Goal: Transaction & Acquisition: Purchase product/service

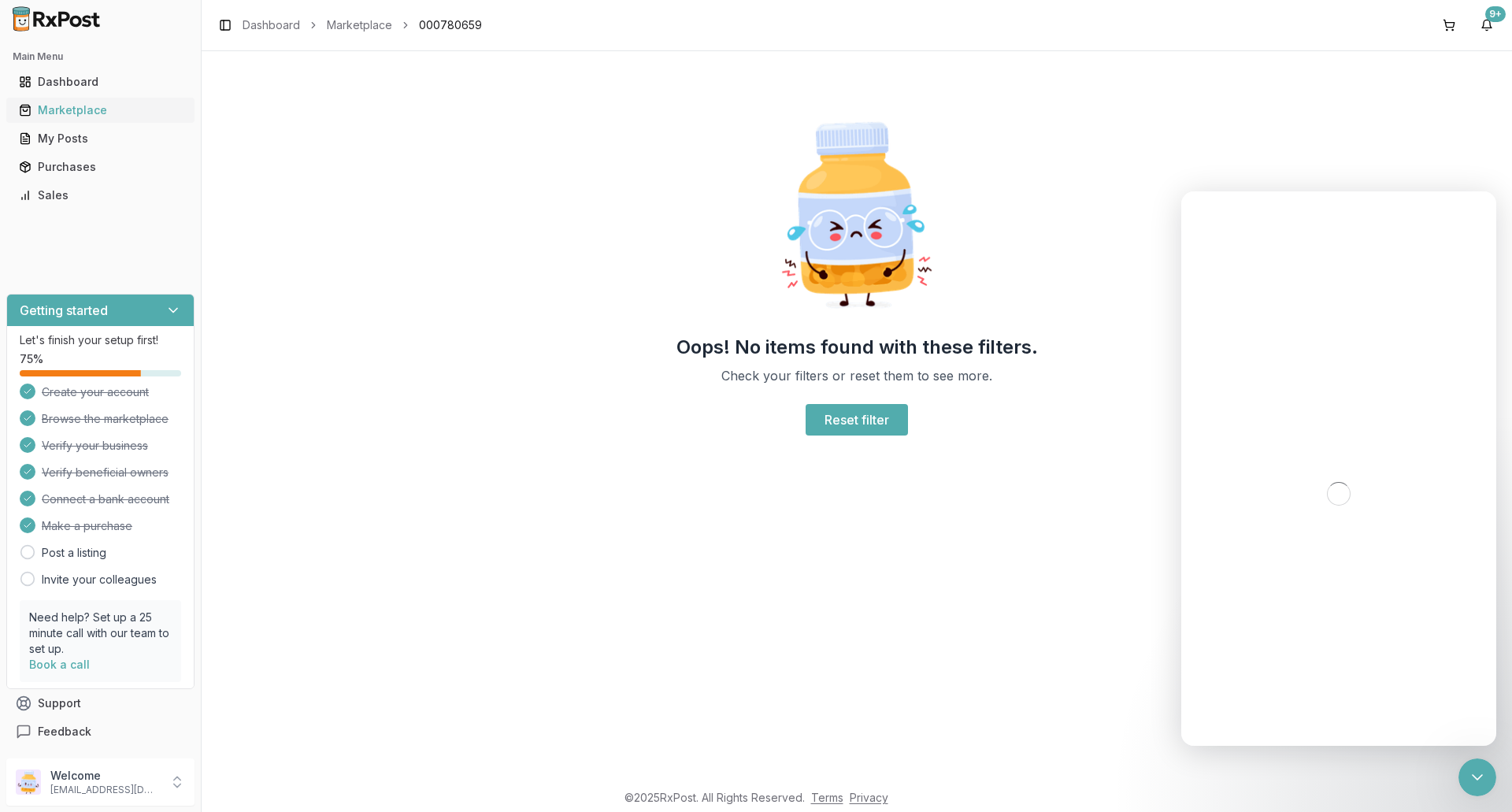
click at [108, 110] on div "Marketplace" at bounding box center [100, 110] width 163 height 16
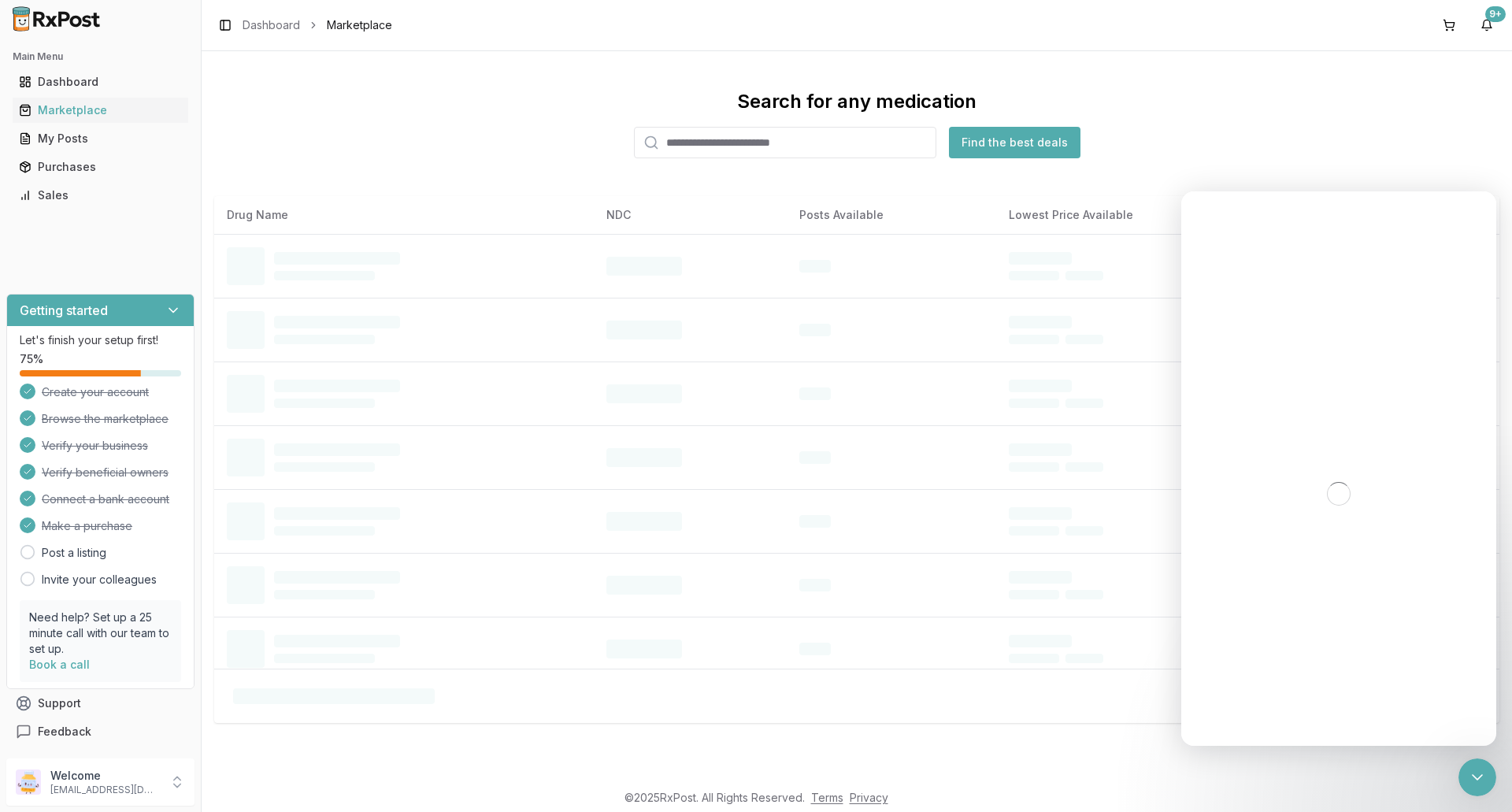
click at [765, 142] on input "search" at bounding box center [785, 142] width 303 height 31
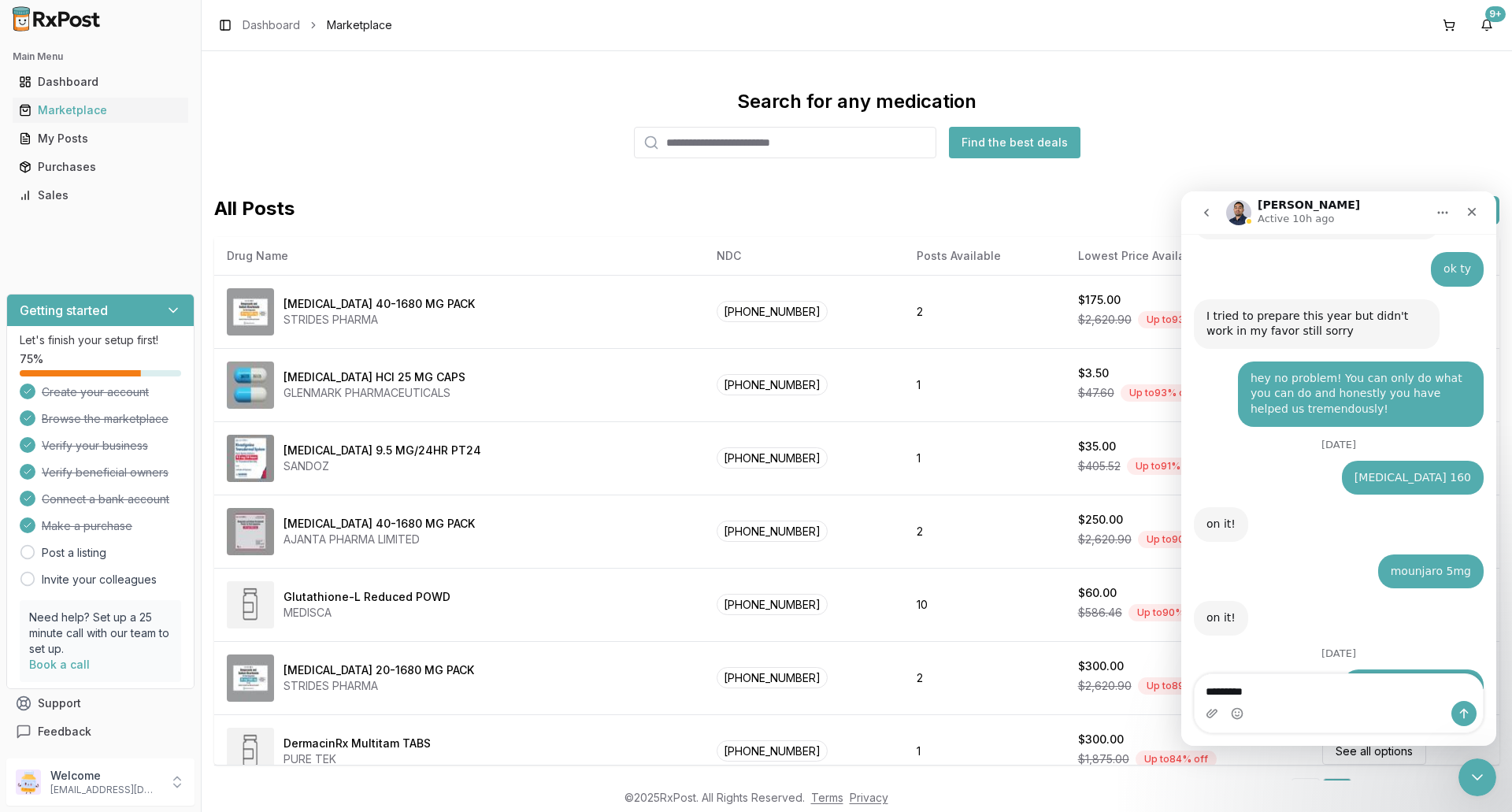
scroll to position [11694, 0]
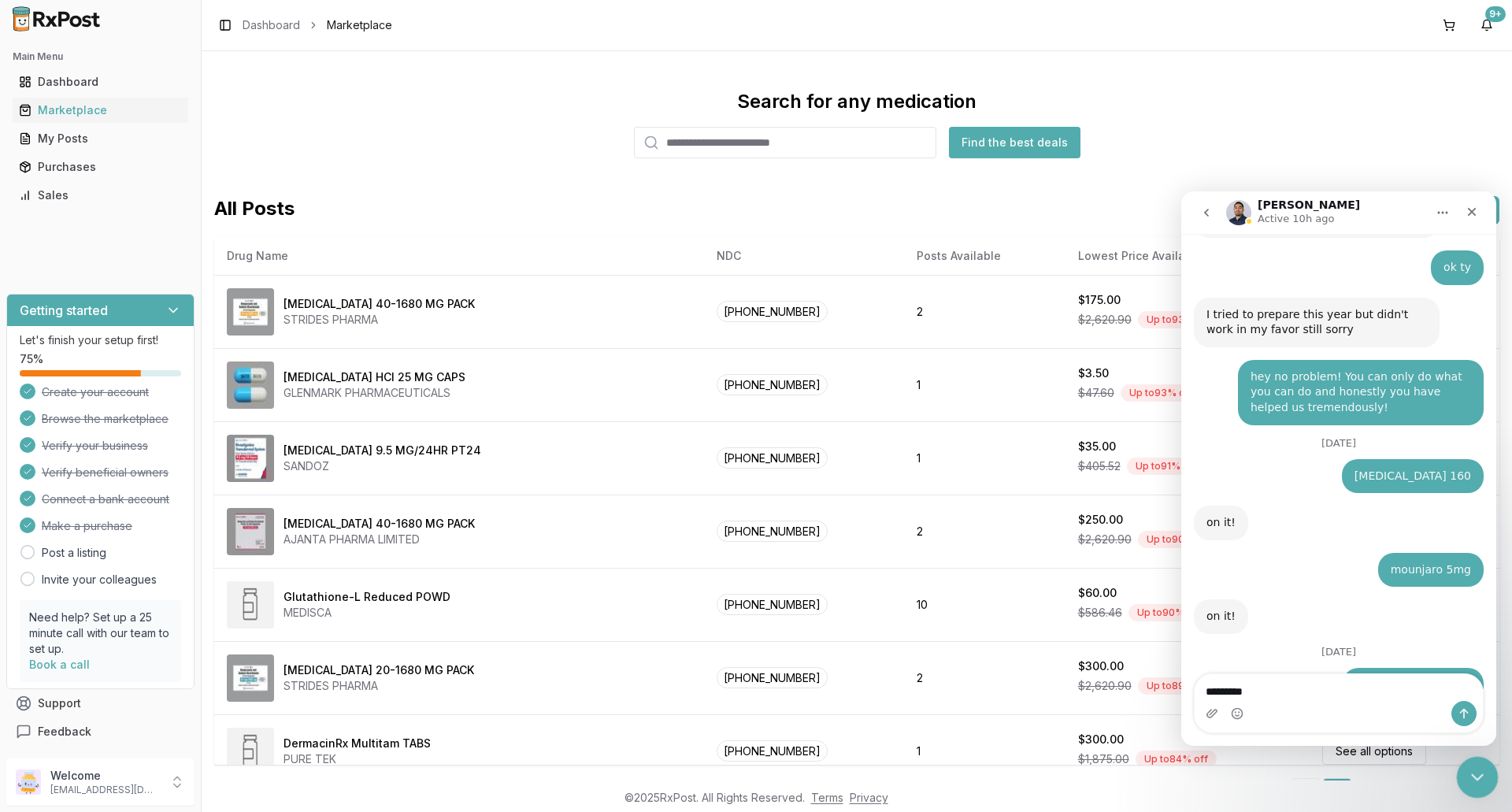
type textarea "*********"
click at [1482, 779] on icon "Close Intercom Messenger" at bounding box center [1475, 774] width 19 height 18
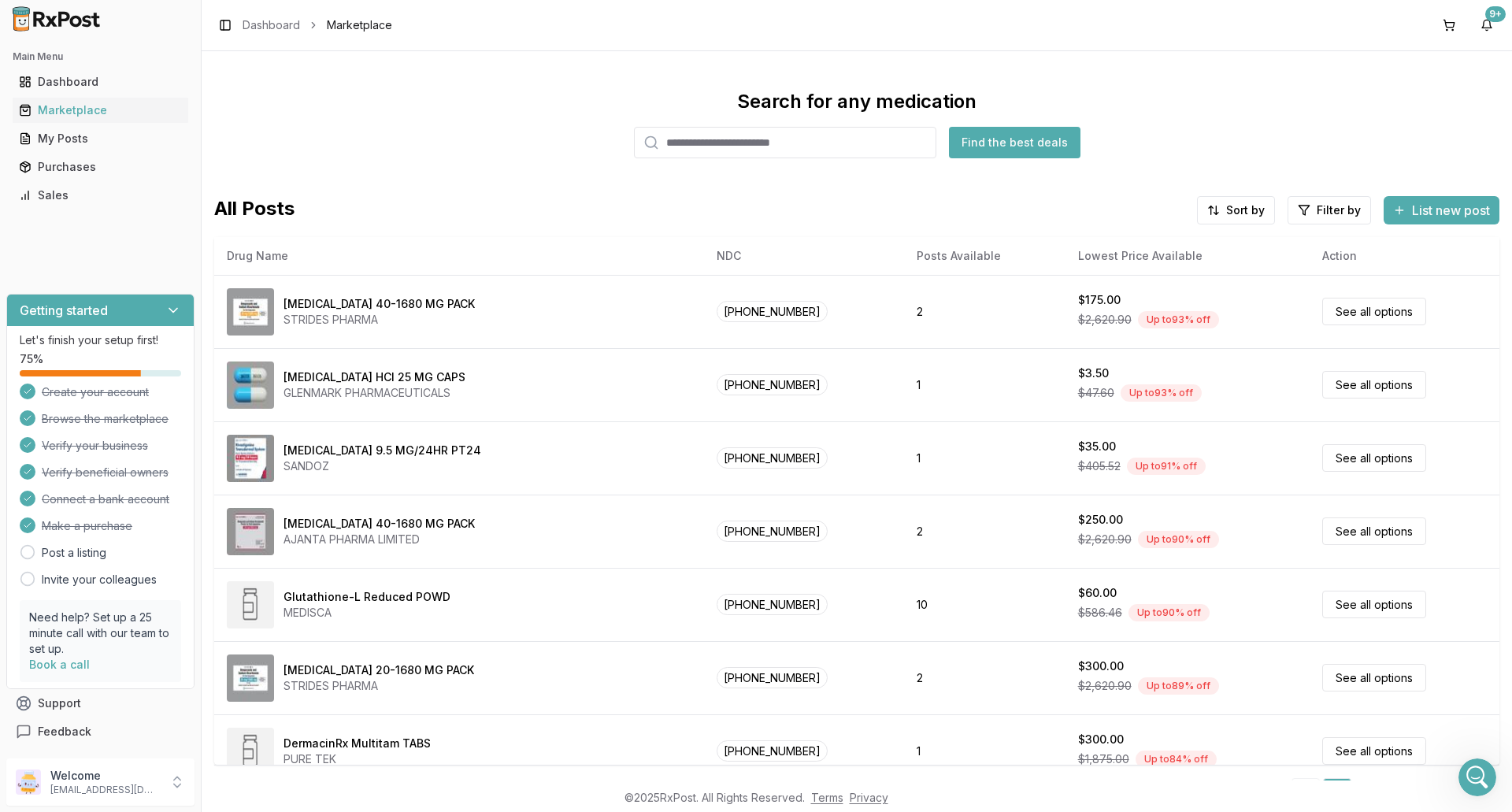
scroll to position [0, 0]
click at [817, 154] on input "search" at bounding box center [785, 142] width 303 height 31
type input "*********"
click at [999, 139] on button "Find the best deals" at bounding box center [1015, 142] width 131 height 31
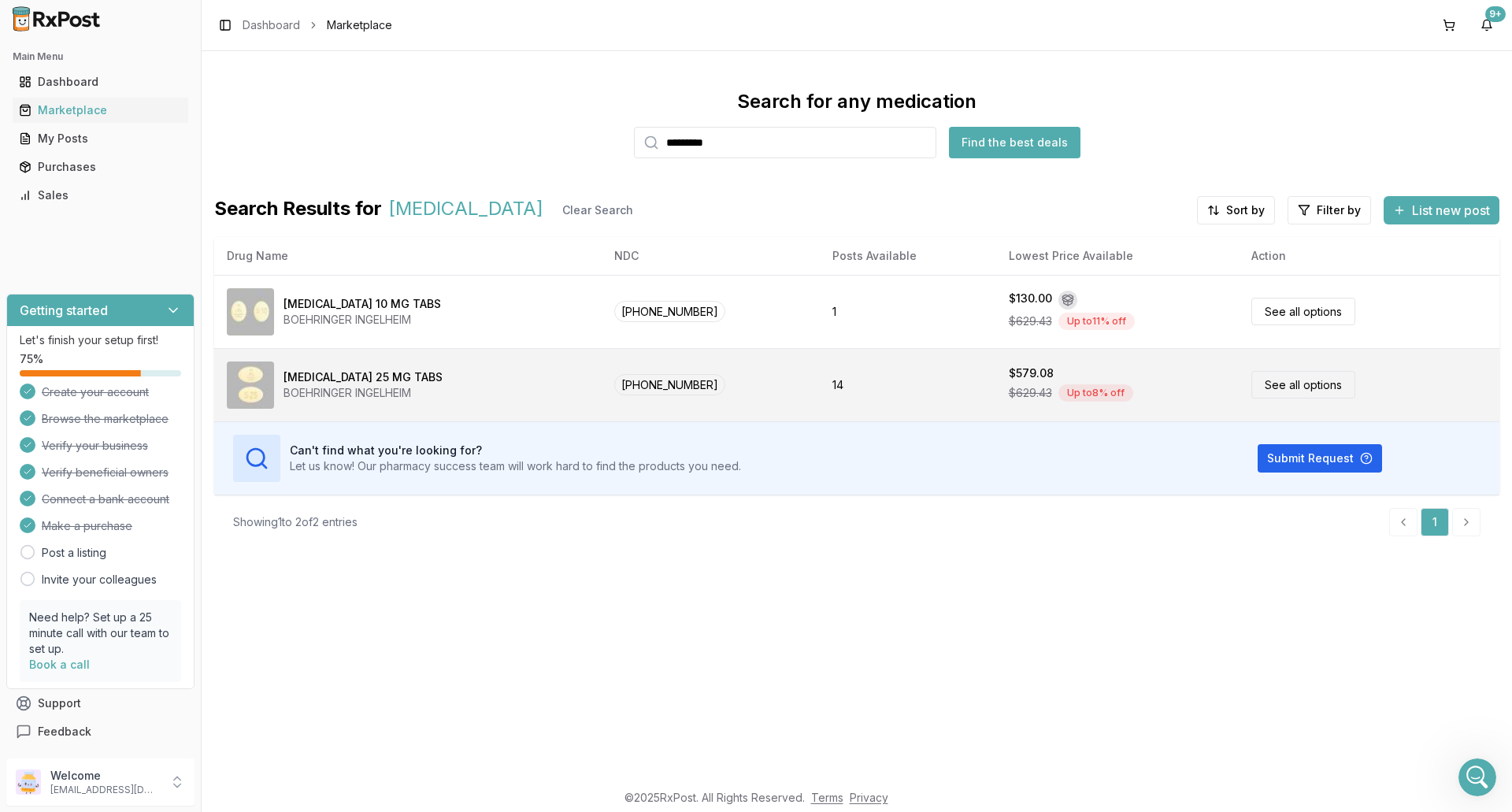
click at [522, 376] on div "[MEDICAL_DATA] 25 MG TABS BOEHRINGER INGELHEIM" at bounding box center [408, 385] width 362 height 47
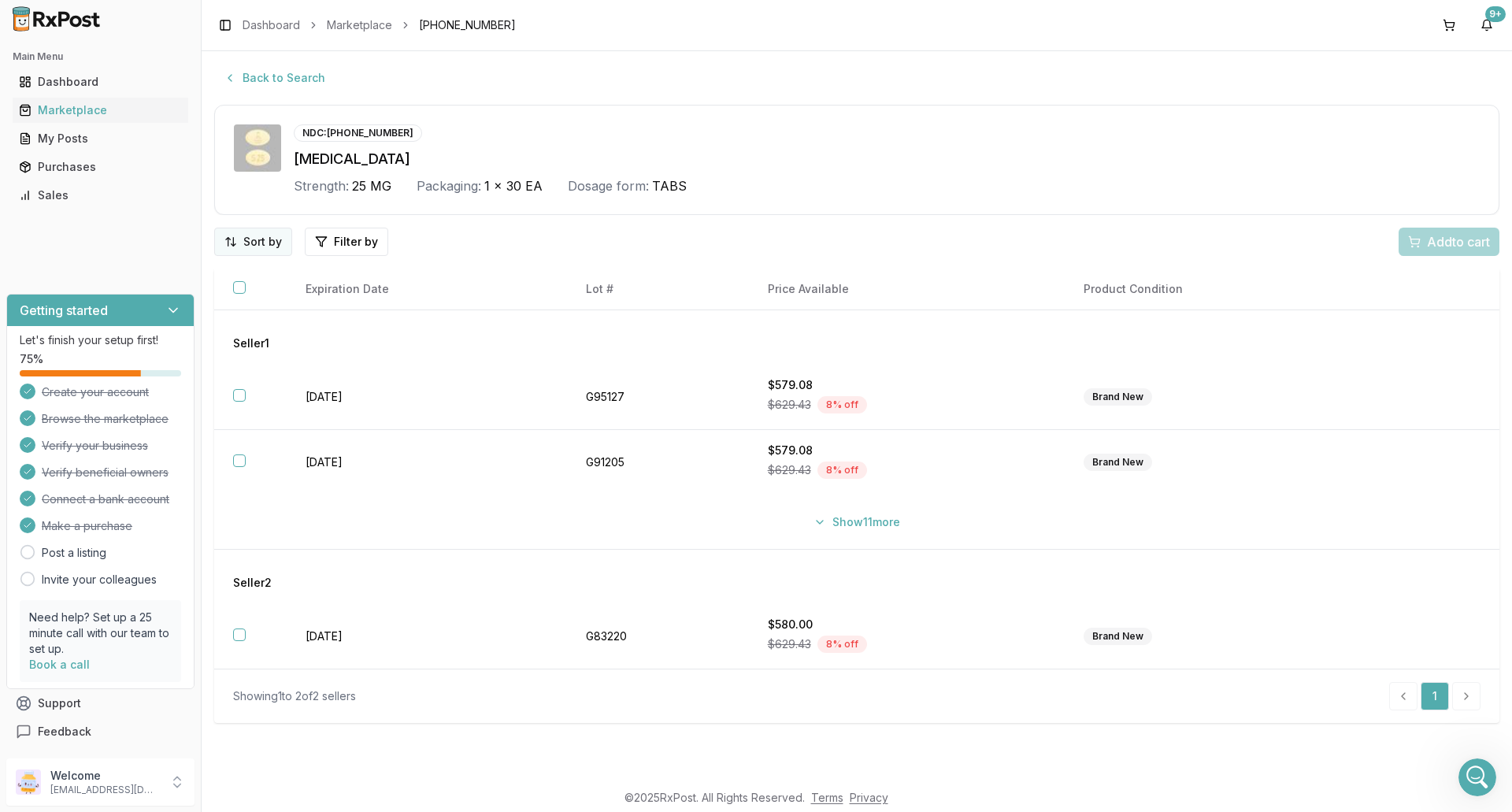
click at [272, 244] on html "Main Menu Dashboard Marketplace My Posts Purchases Sales Getting started Let's …" at bounding box center [756, 406] width 1512 height 812
click at [242, 307] on div "Price (Low to High)" at bounding box center [213, 301] width 150 height 25
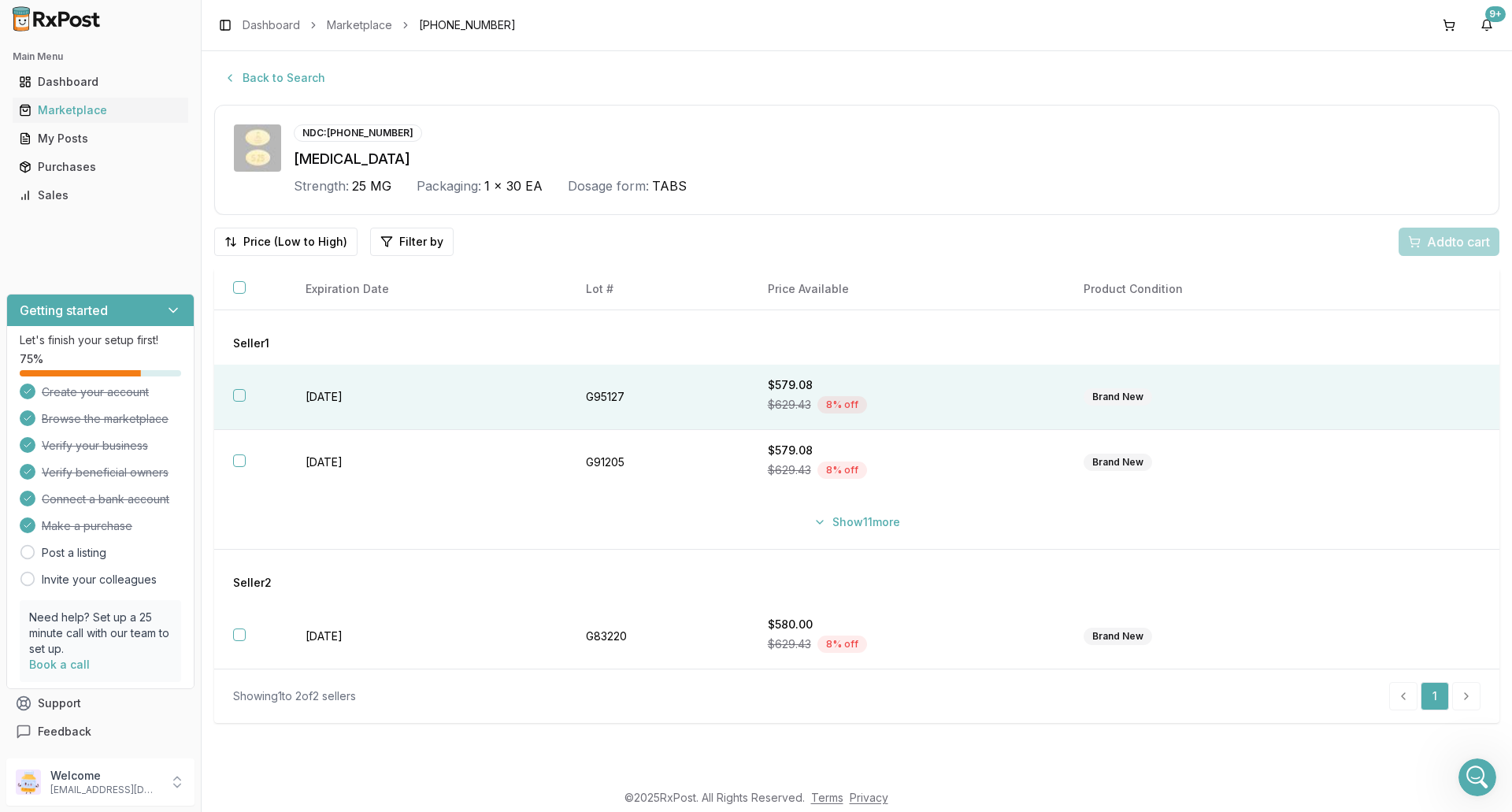
click at [528, 403] on td "[DATE]" at bounding box center [426, 398] width 280 height 66
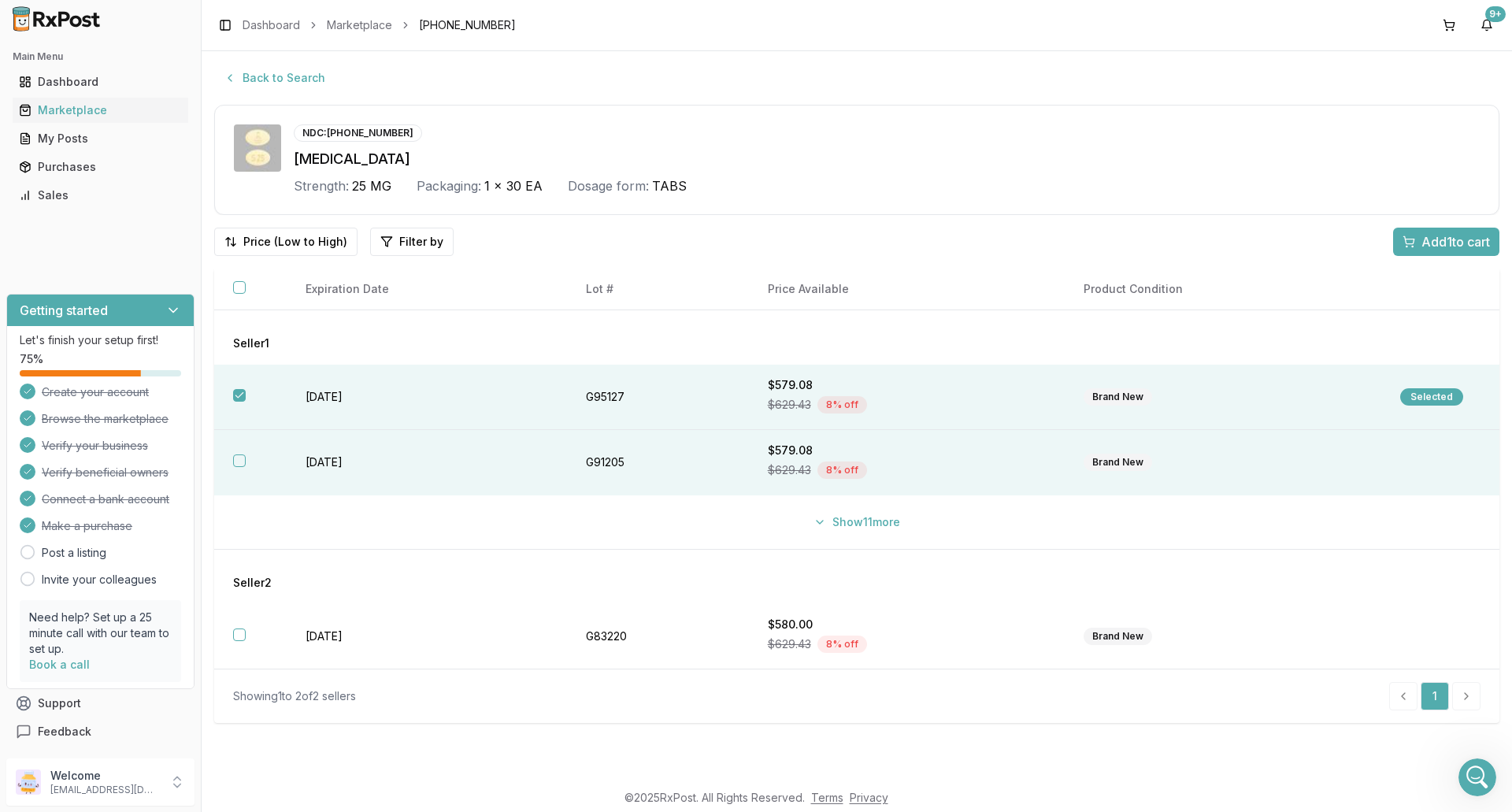
click at [505, 472] on td "[DATE]" at bounding box center [426, 462] width 280 height 66
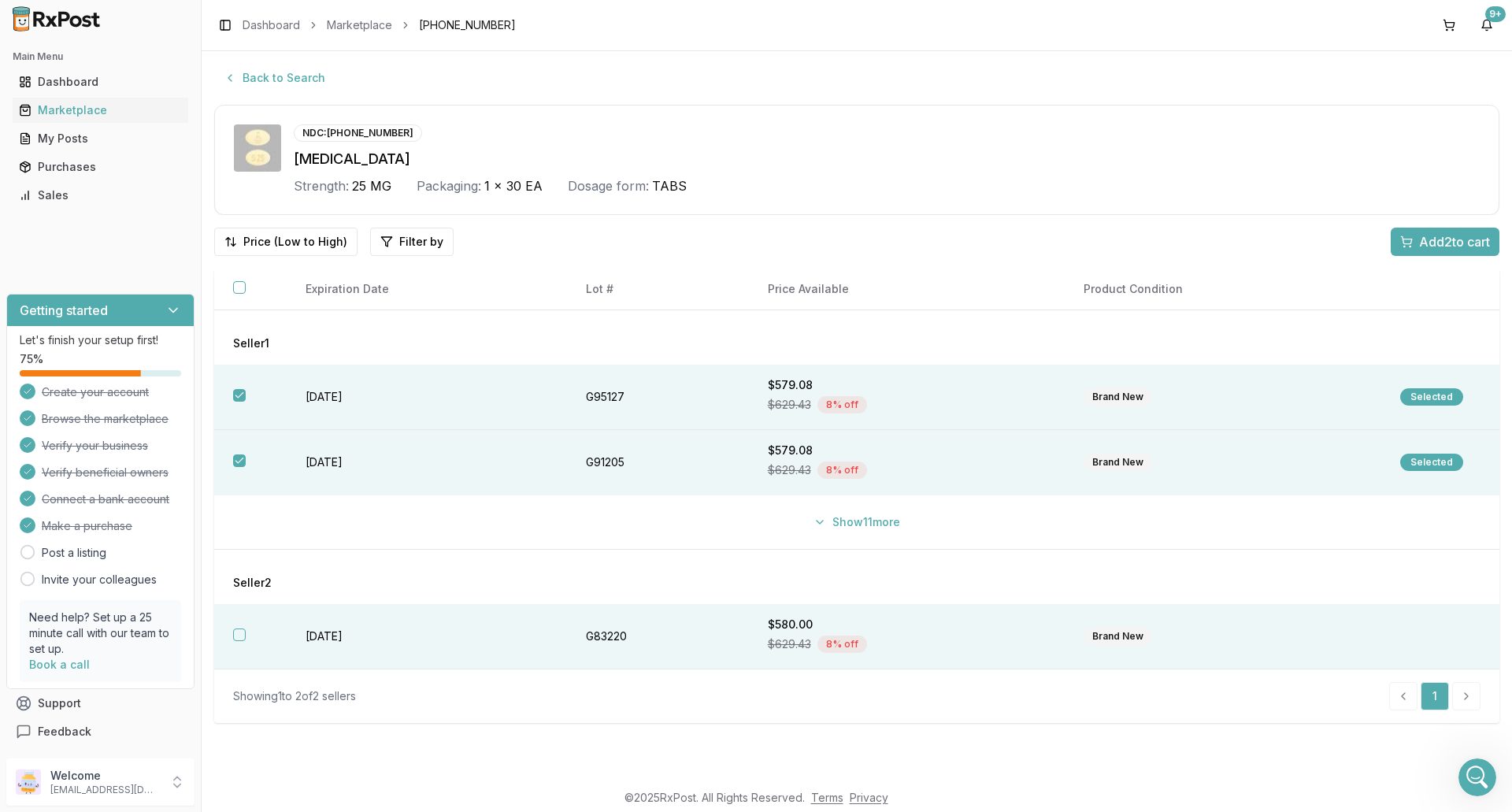
click at [495, 614] on td "[DATE]" at bounding box center [426, 636] width 280 height 66
click at [1437, 241] on span "Add 3 to cart" at bounding box center [1455, 241] width 71 height 18
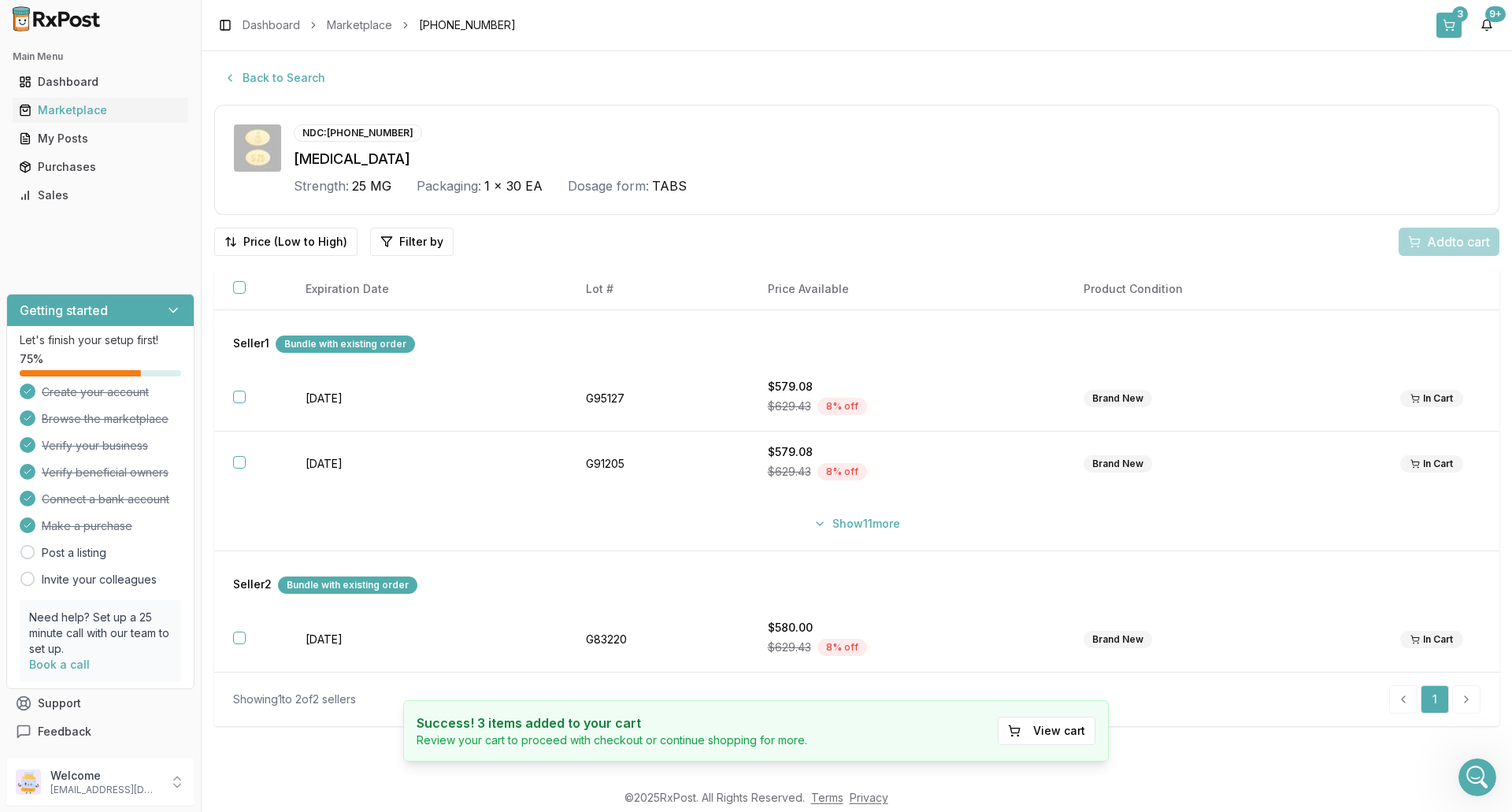
click at [1454, 23] on button "3" at bounding box center [1450, 25] width 25 height 25
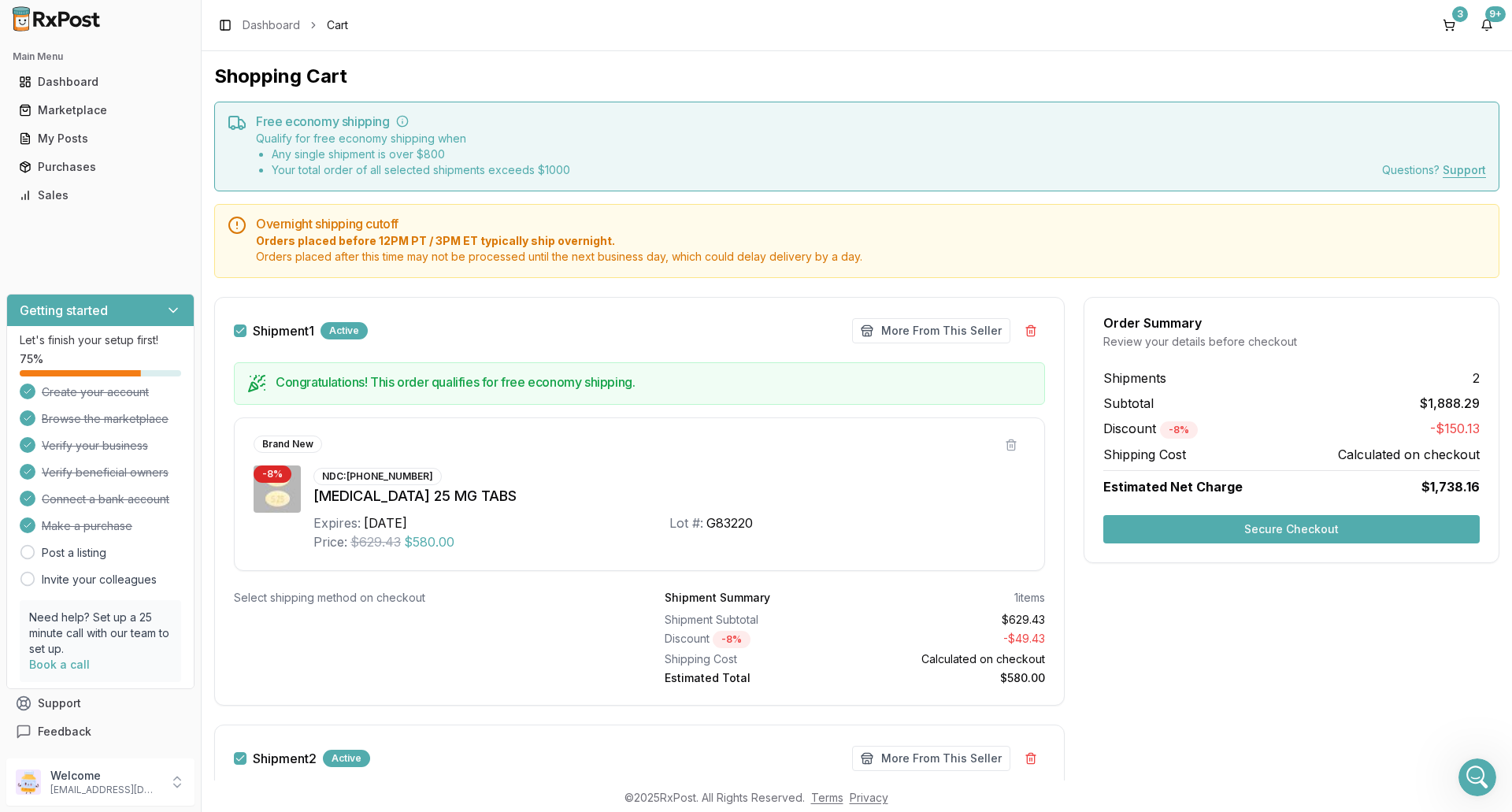
click at [1263, 531] on button "Secure Checkout" at bounding box center [1292, 530] width 377 height 29
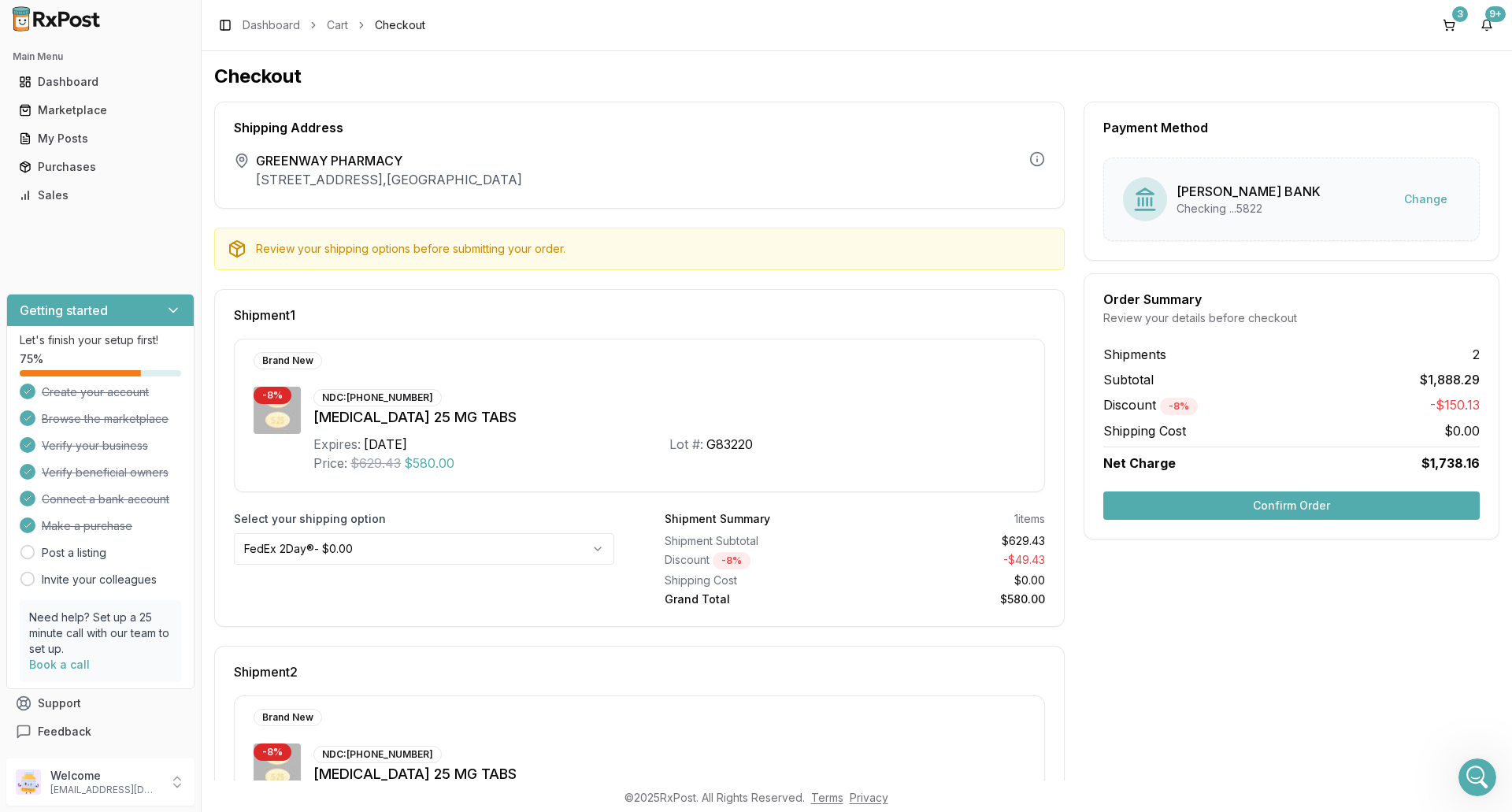
click at [1280, 507] on button "Confirm Order" at bounding box center [1292, 506] width 377 height 29
